Goal: Check status: Check status

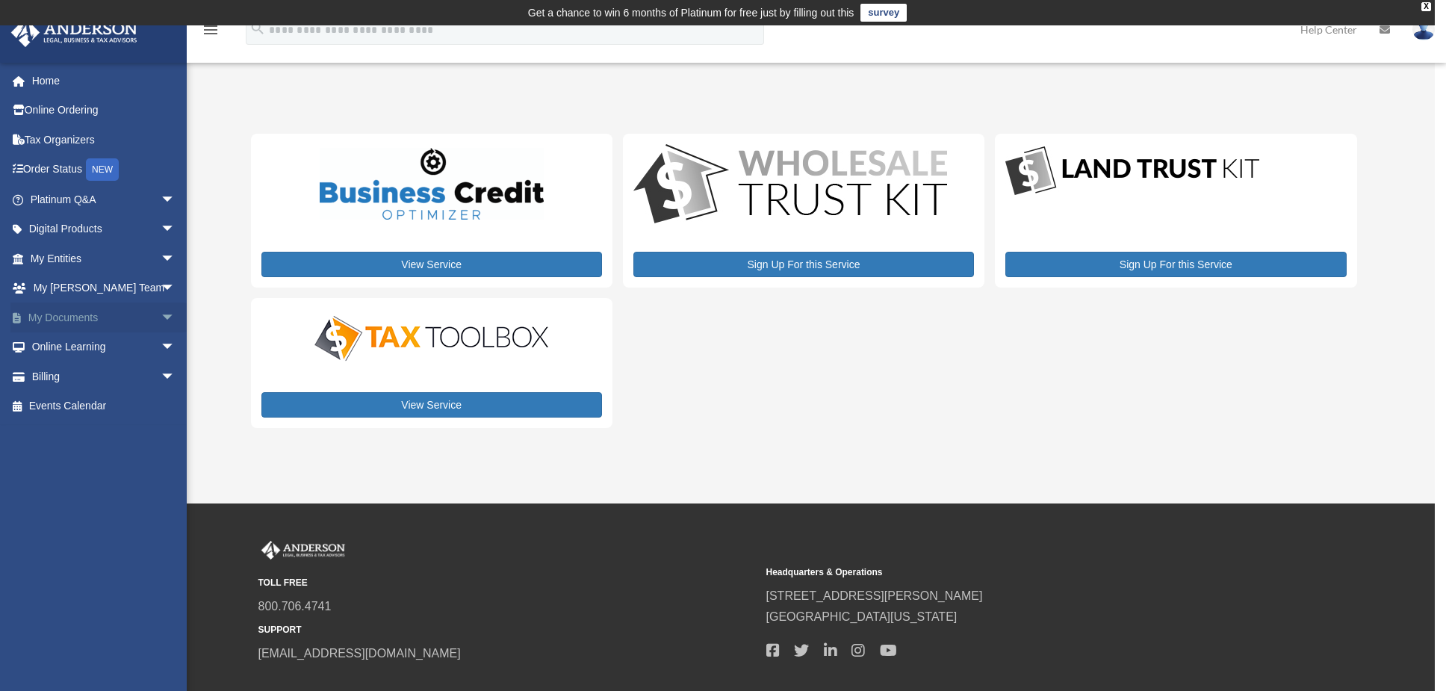
click at [134, 314] on link "My Documents arrow_drop_down" at bounding box center [103, 318] width 187 height 30
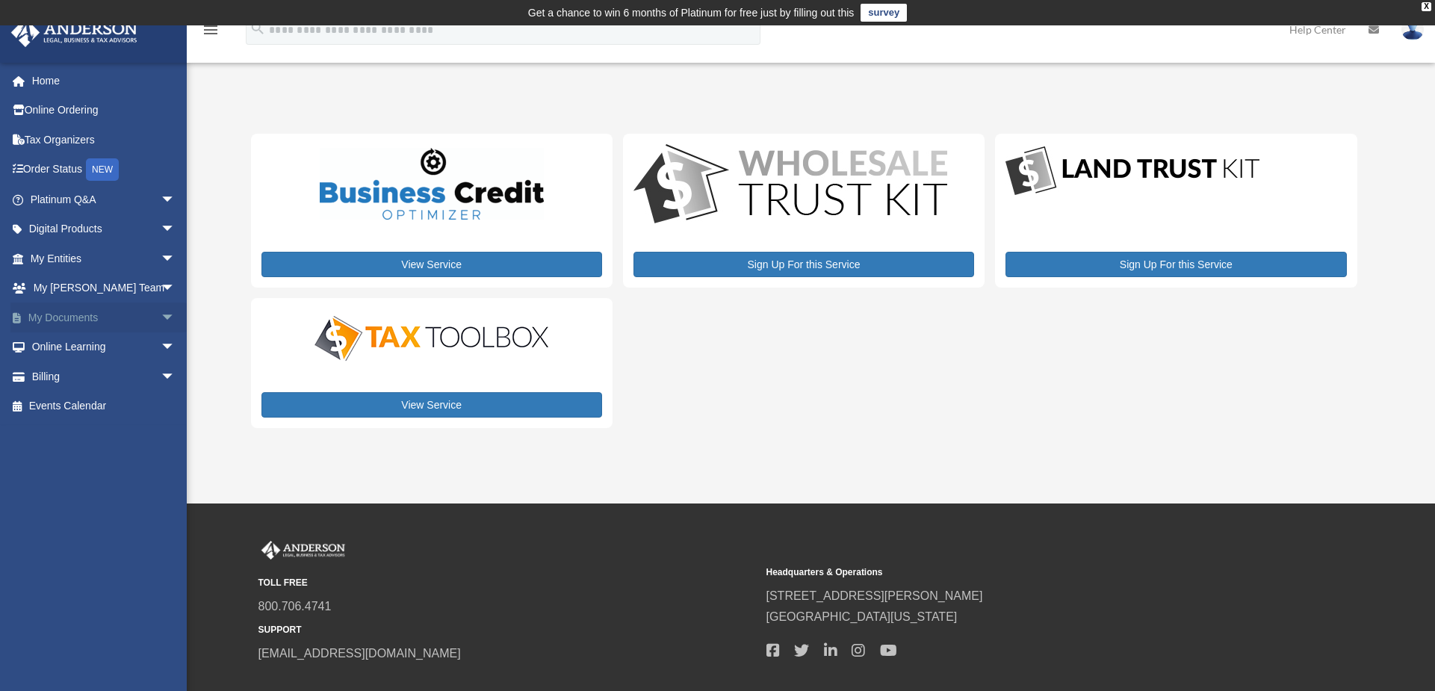
click at [161, 314] on span "arrow_drop_down" at bounding box center [176, 318] width 30 height 31
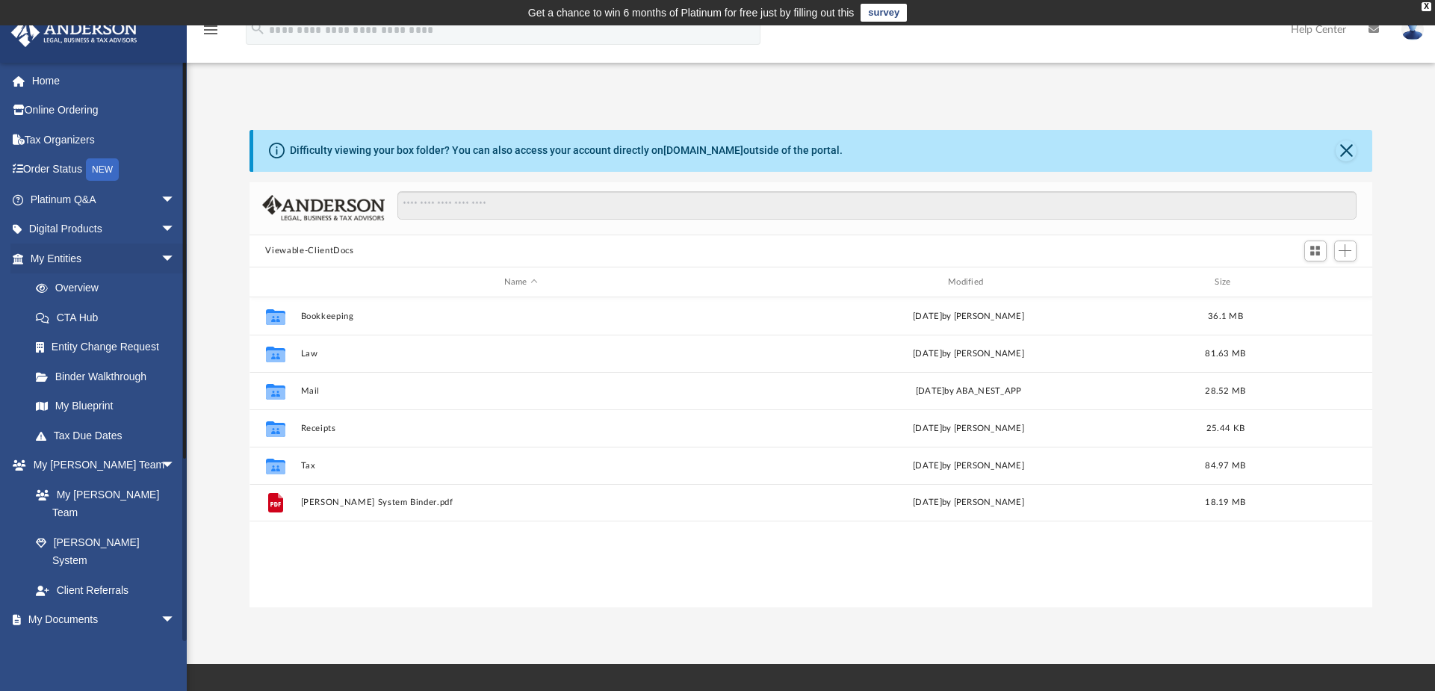
scroll to position [328, 1112]
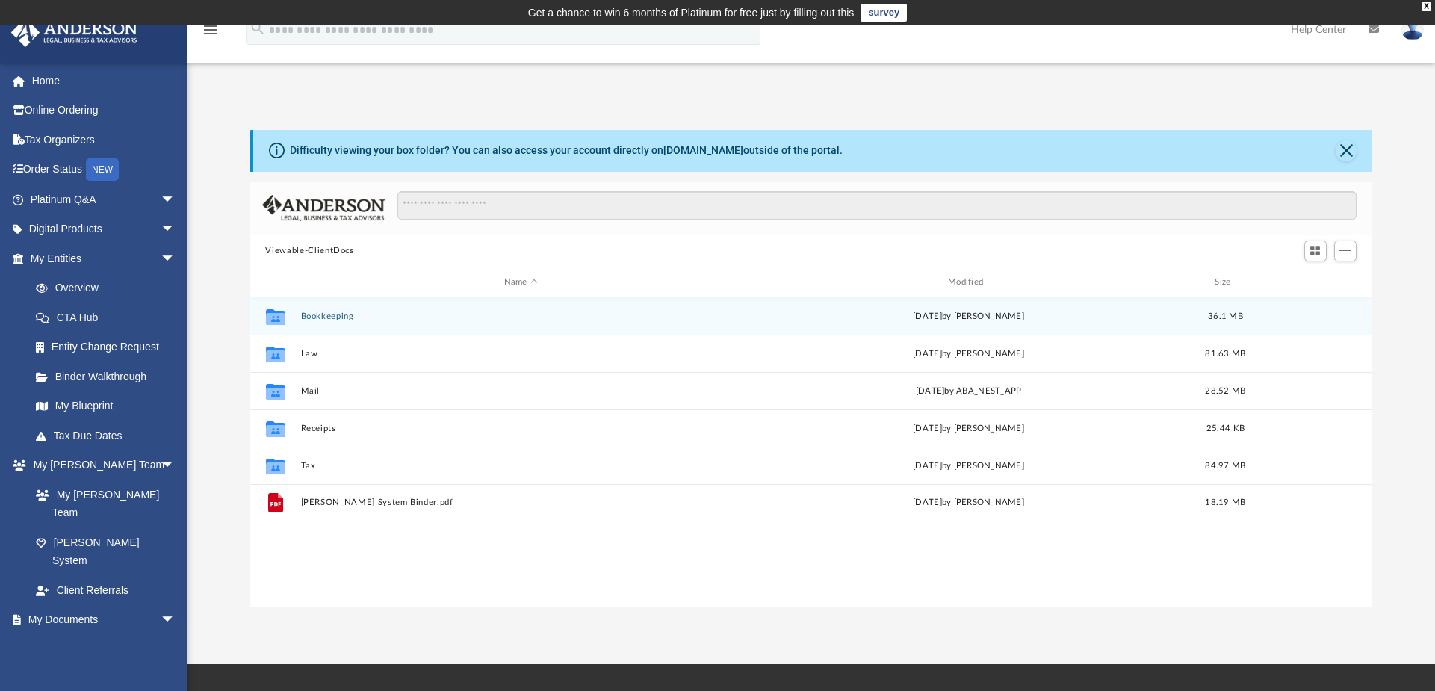
click at [344, 315] on button "Bookkeeping" at bounding box center [520, 316] width 441 height 10
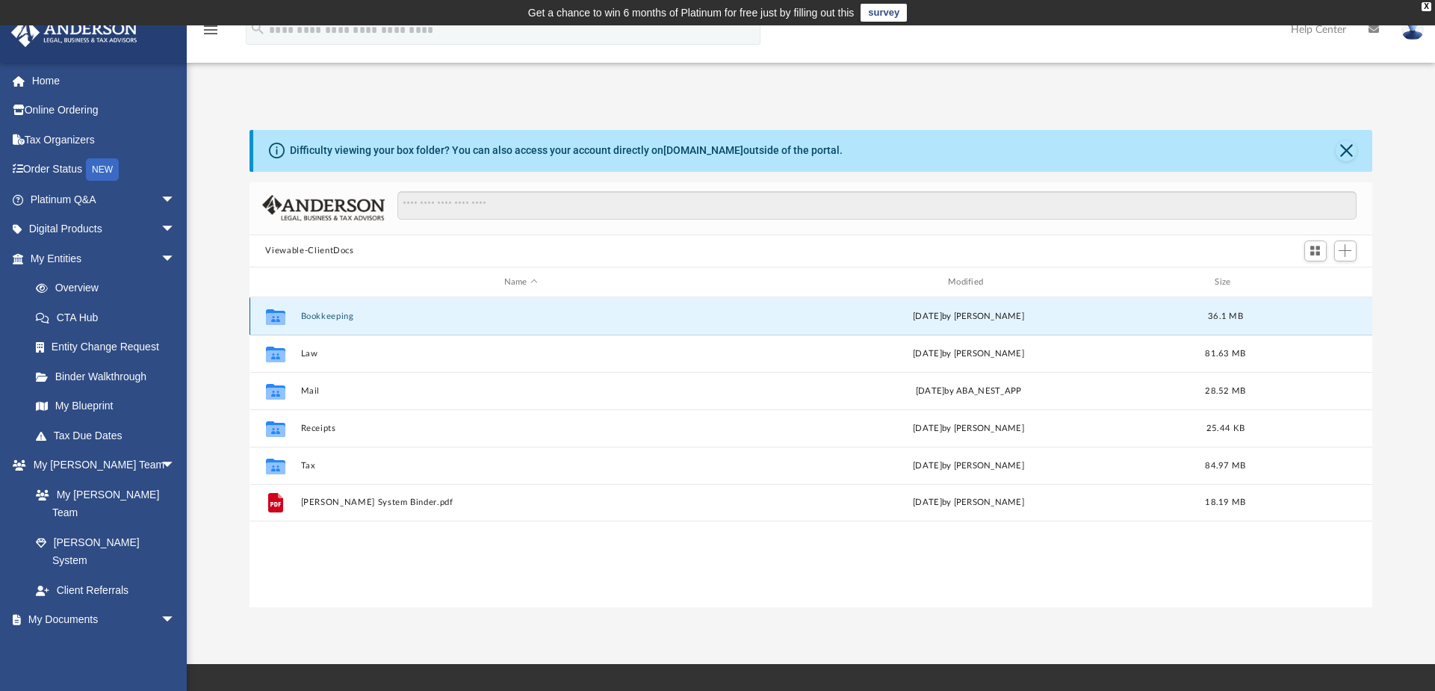
click at [344, 315] on button "Bookkeeping" at bounding box center [520, 316] width 441 height 10
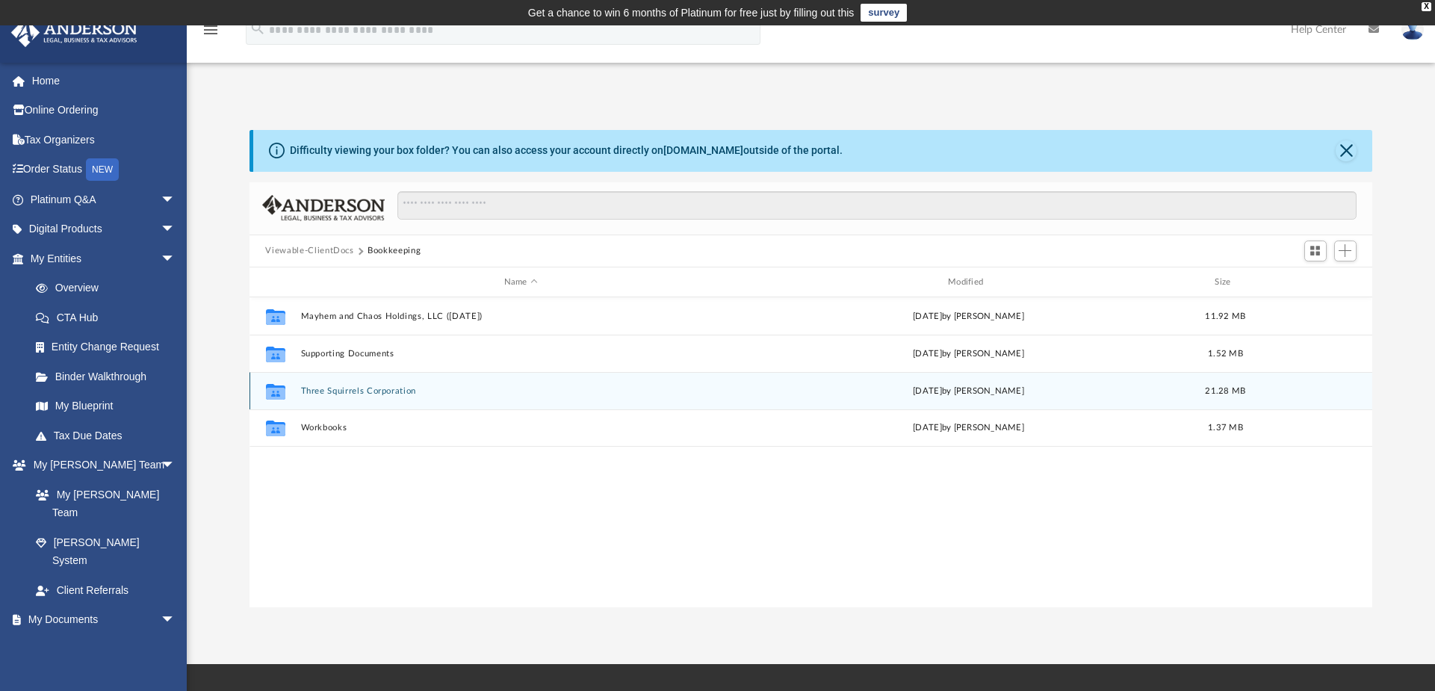
click at [351, 388] on button "Three Squirrels Corporation" at bounding box center [520, 391] width 441 height 10
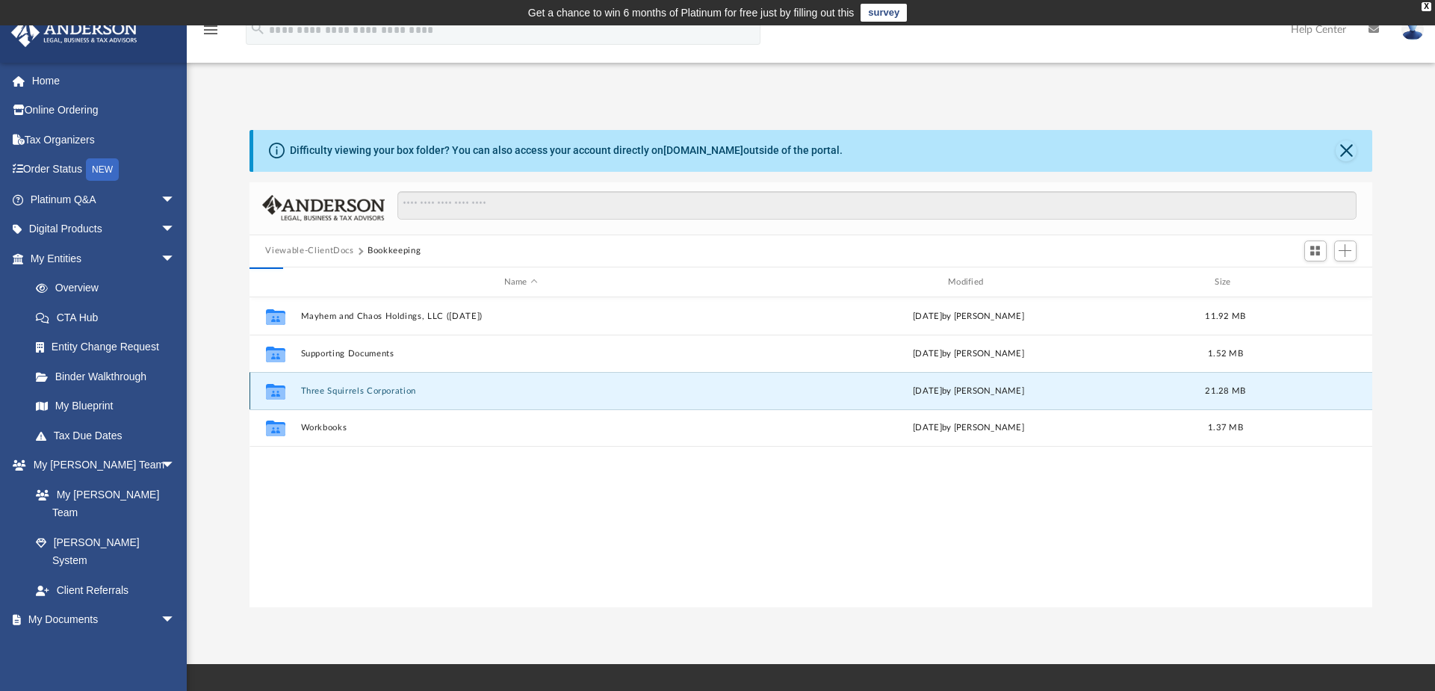
click at [351, 388] on button "Three Squirrels Corporation" at bounding box center [520, 391] width 441 height 10
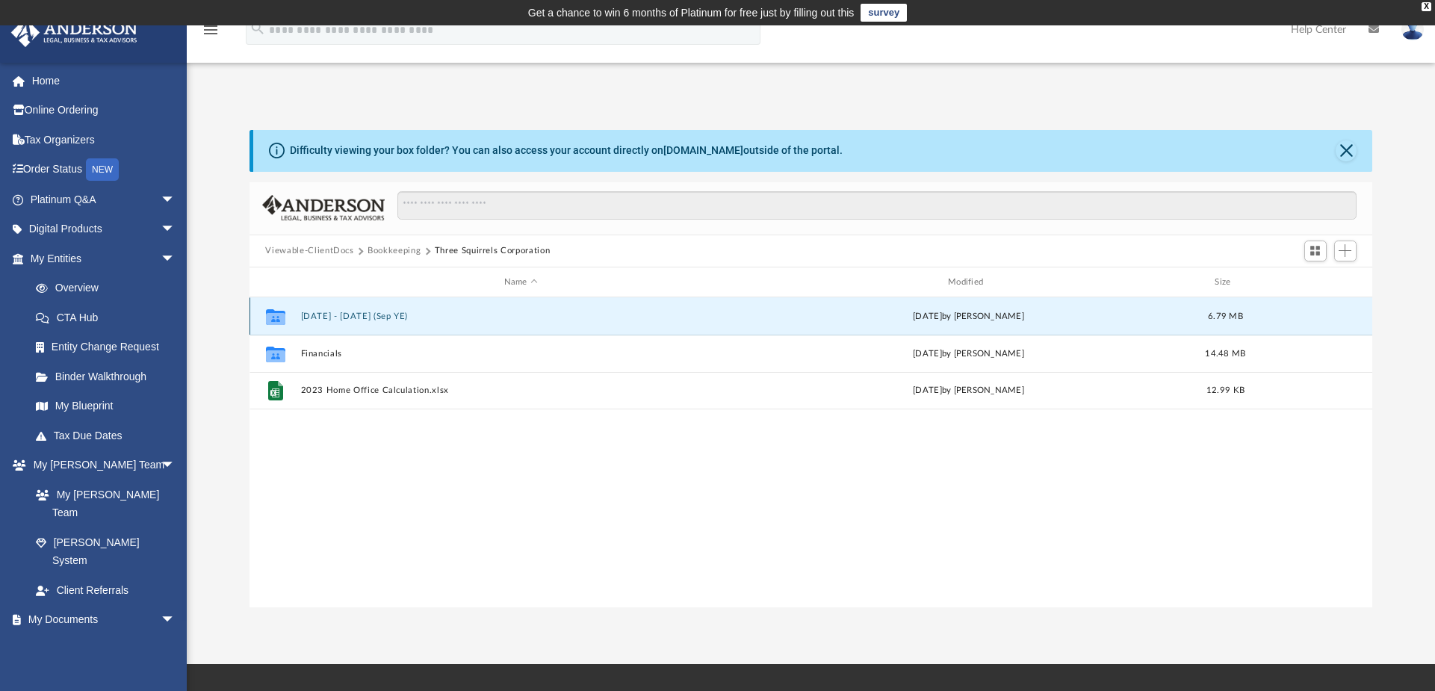
click at [325, 320] on button "[DATE] - [DATE] (Sep YE)" at bounding box center [520, 316] width 441 height 10
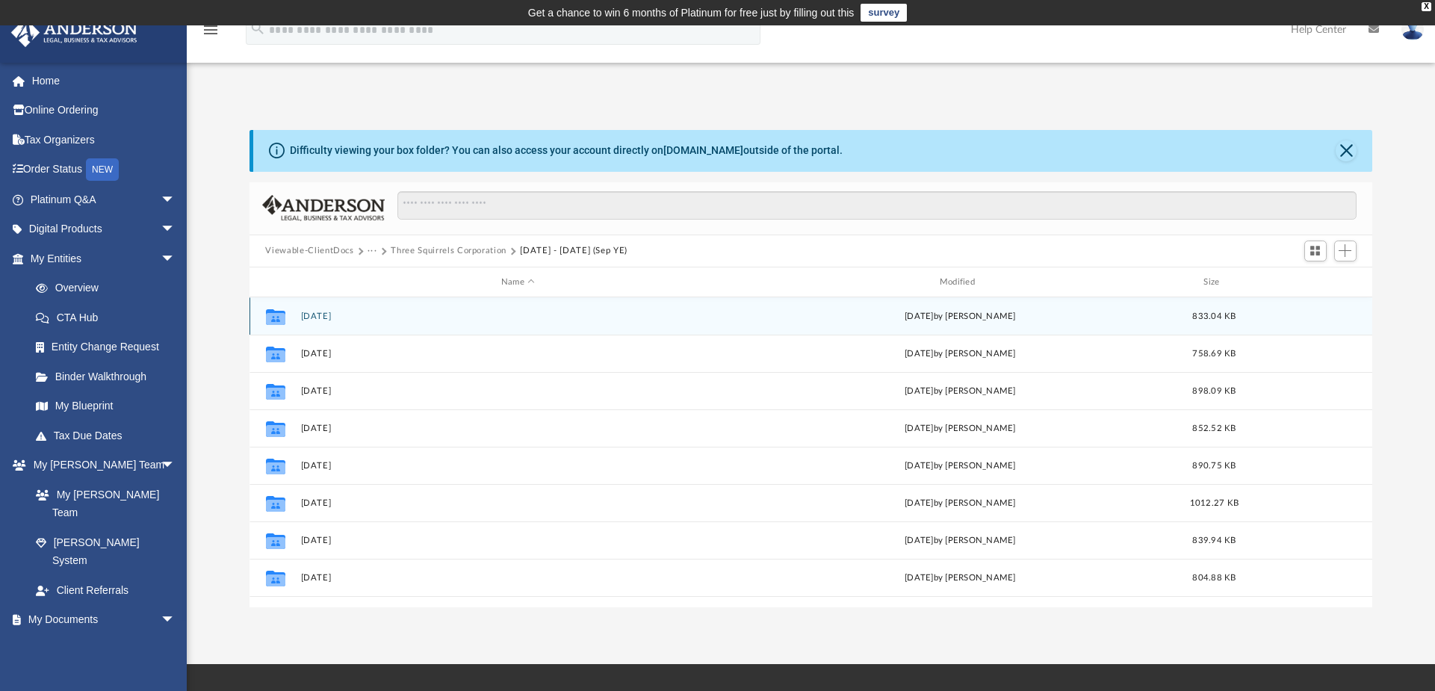
click at [325, 316] on button "[DATE]" at bounding box center [517, 316] width 435 height 10
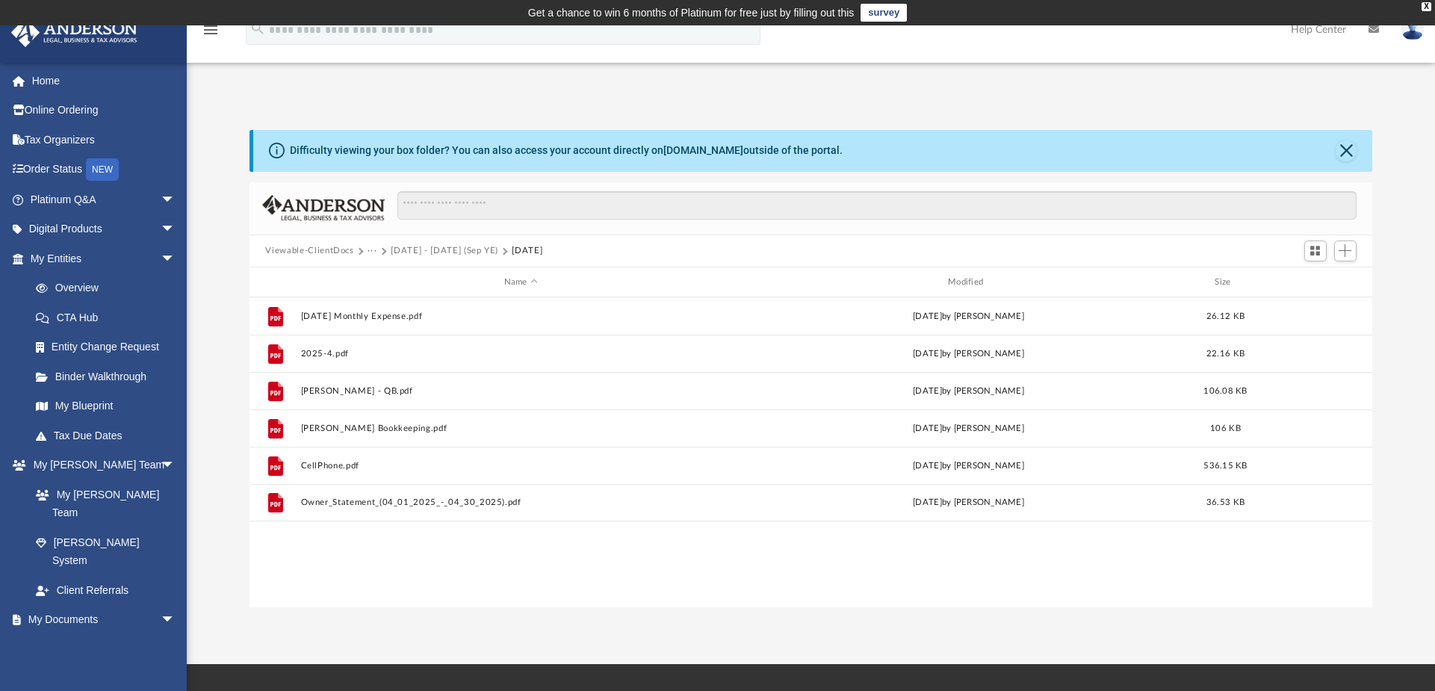
click at [370, 250] on button "···" at bounding box center [372, 250] width 10 height 13
click at [344, 256] on button "Viewable-ClientDocs" at bounding box center [309, 250] width 88 height 13
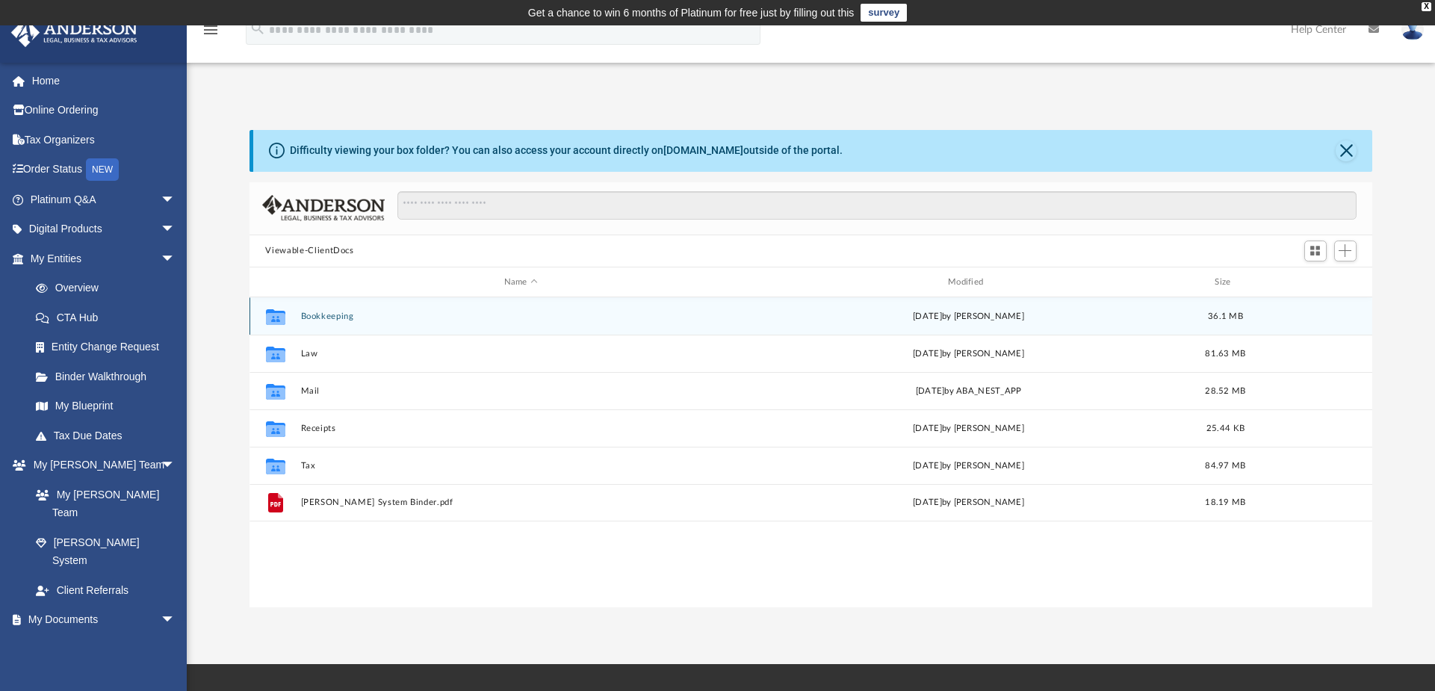
click at [356, 315] on button "Bookkeeping" at bounding box center [520, 316] width 441 height 10
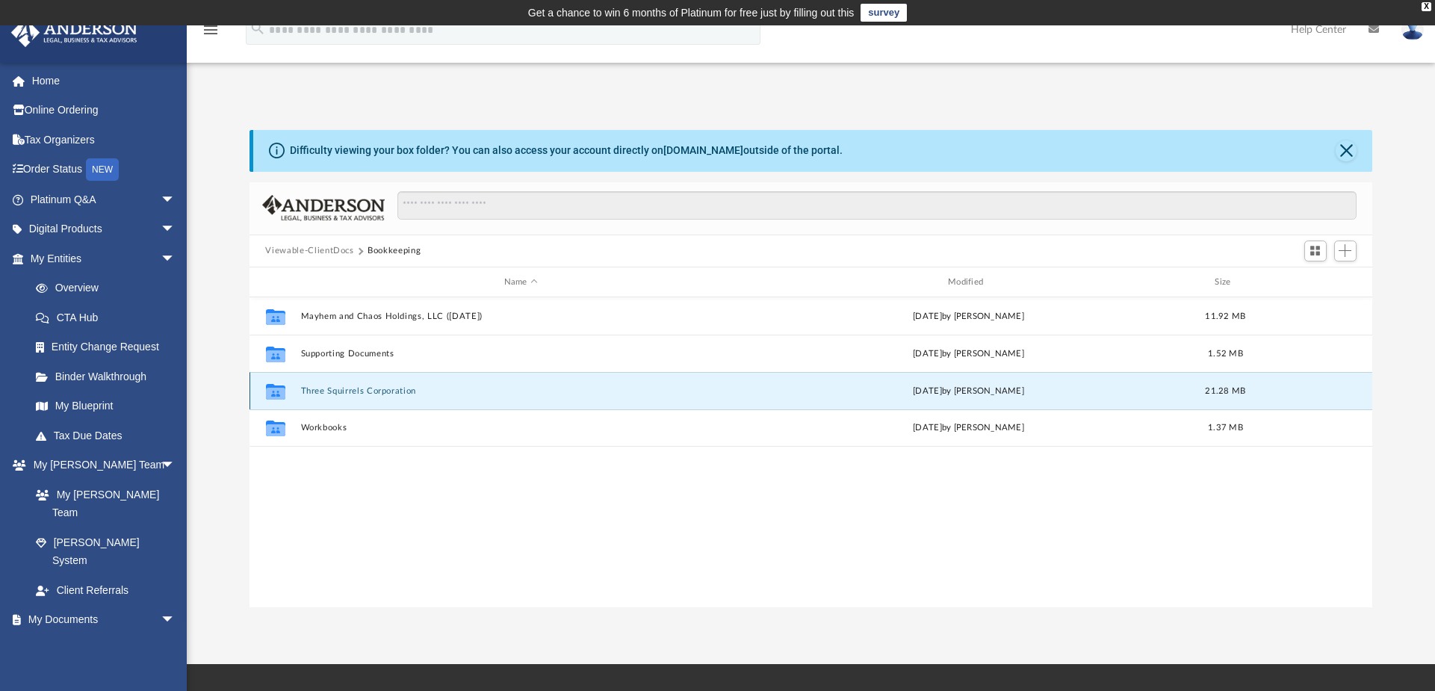
click at [394, 391] on button "Three Squirrels Corporation" at bounding box center [520, 391] width 441 height 10
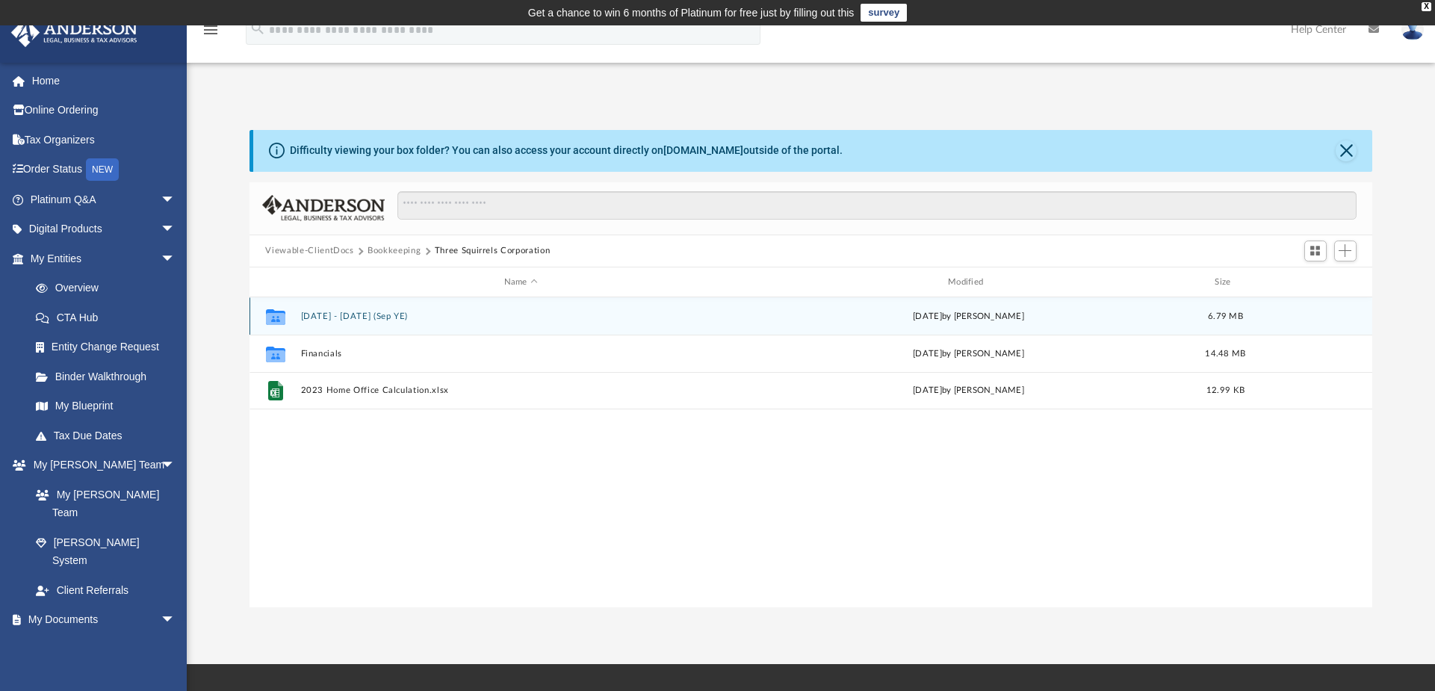
click at [327, 313] on button "[DATE] - [DATE] (Sep YE)" at bounding box center [520, 316] width 441 height 10
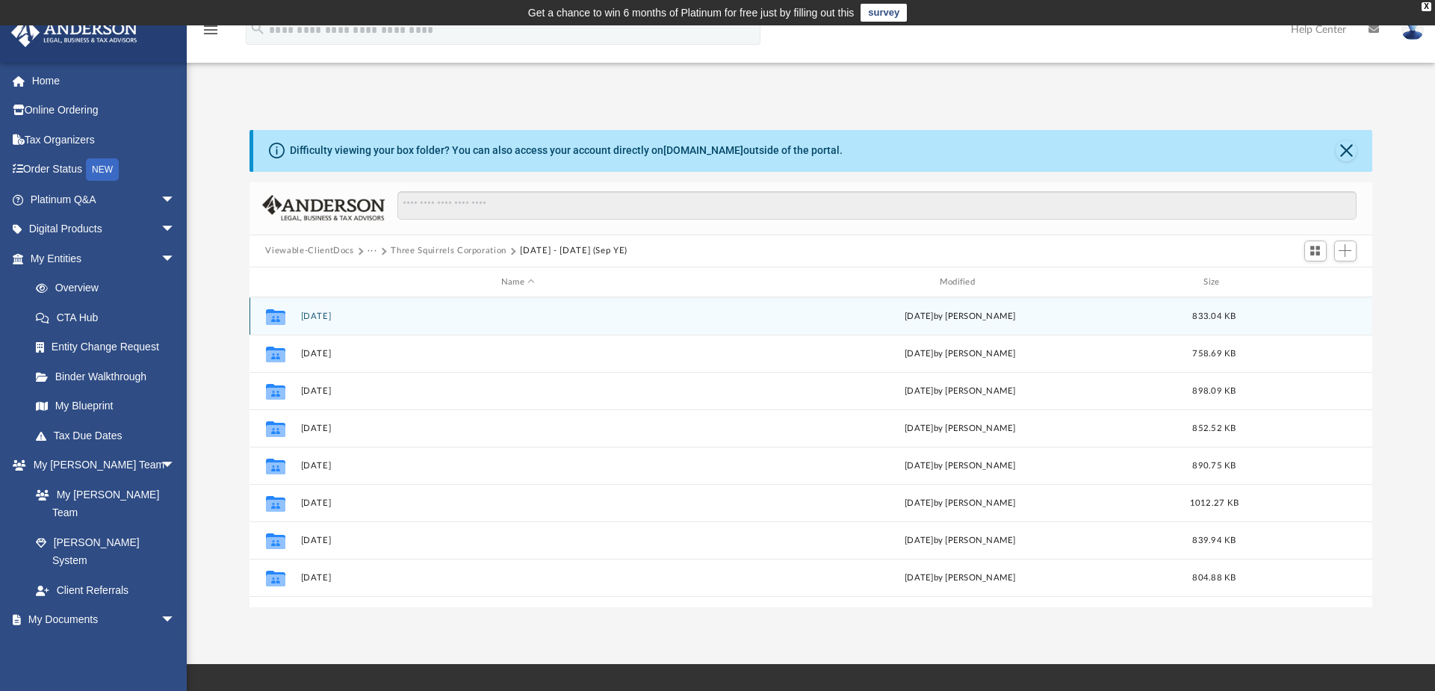
click at [326, 324] on div "Collaborated Folder [DATE] [DATE] by [PERSON_NAME] 833.04 KB" at bounding box center [810, 315] width 1123 height 37
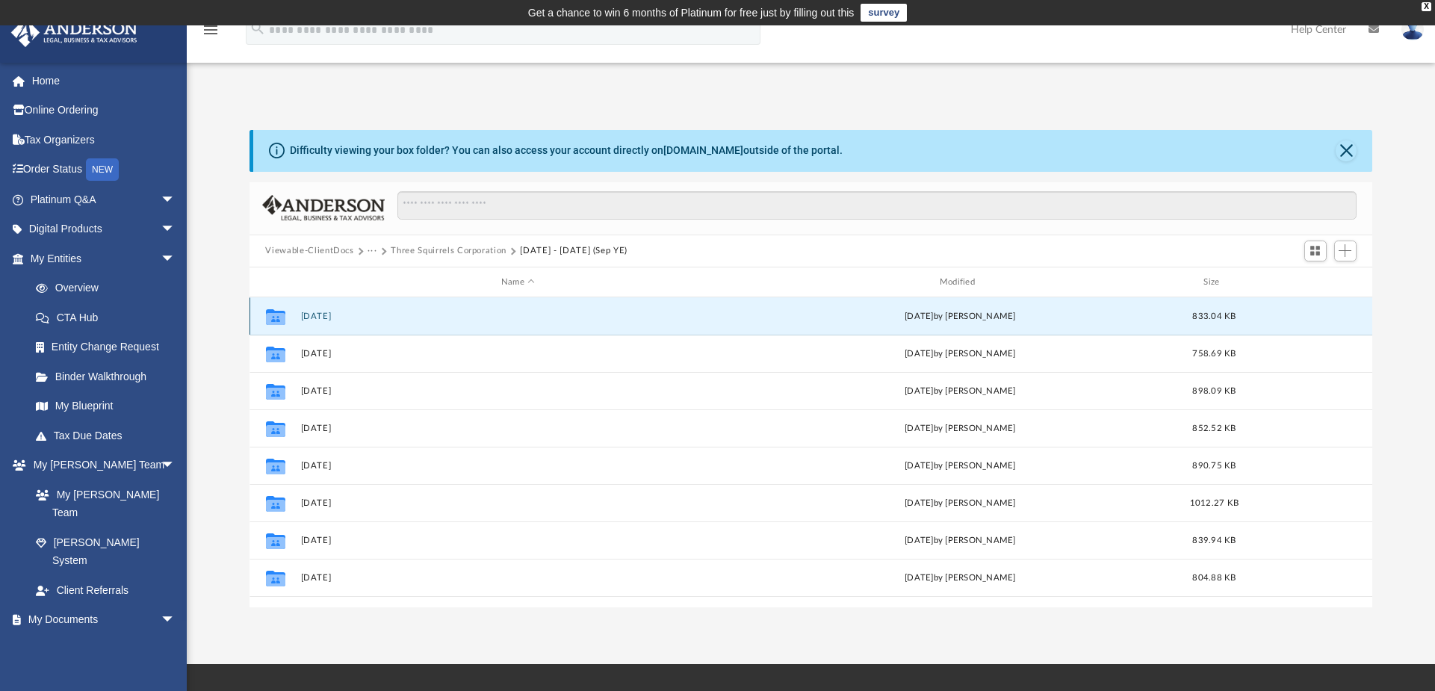
click at [328, 314] on button "[DATE]" at bounding box center [517, 316] width 435 height 10
